Goal: Information Seeking & Learning: Stay updated

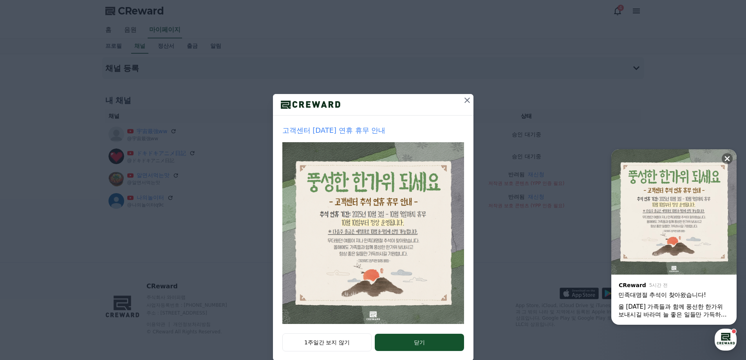
click at [465, 97] on icon at bounding box center [467, 100] width 9 height 9
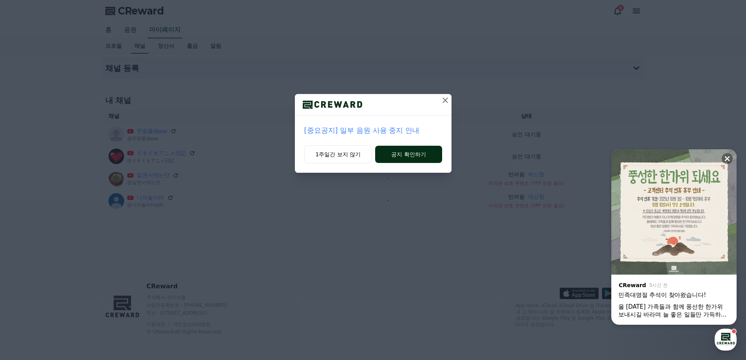
click at [414, 156] on button "공지 확인하기" at bounding box center [408, 154] width 67 height 17
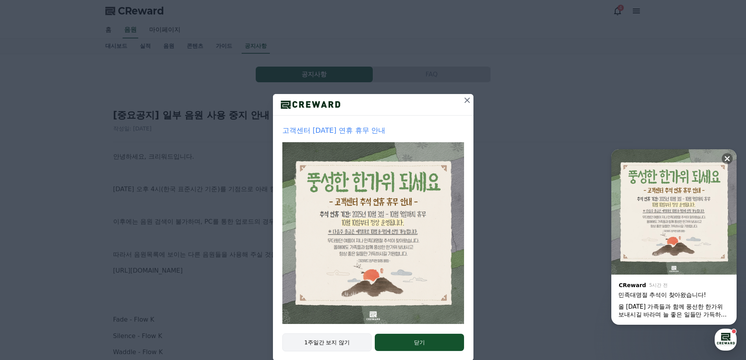
click at [336, 339] on button "1주일간 보지 않기" at bounding box center [327, 342] width 90 height 18
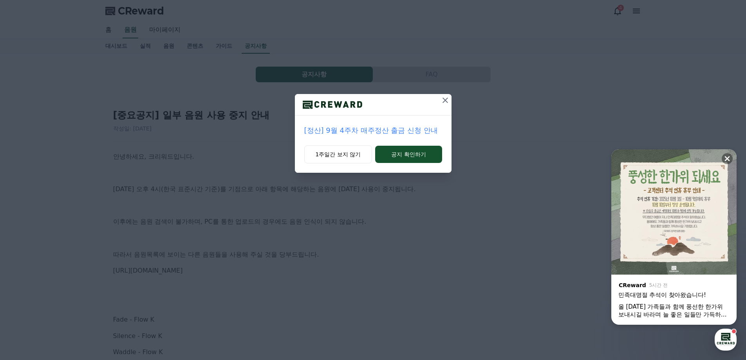
click at [441, 102] on icon at bounding box center [445, 100] width 9 height 9
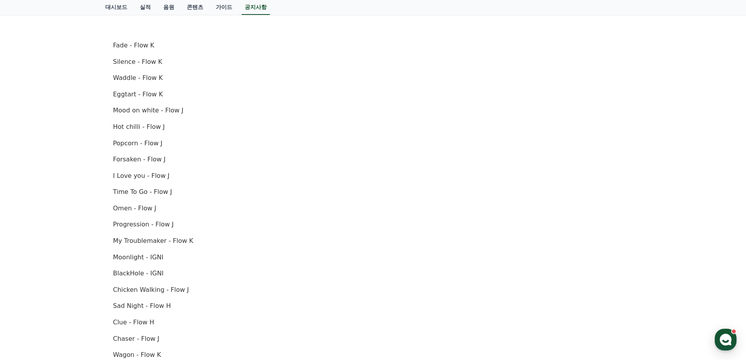
scroll to position [353, 0]
